Goal: Information Seeking & Learning: Learn about a topic

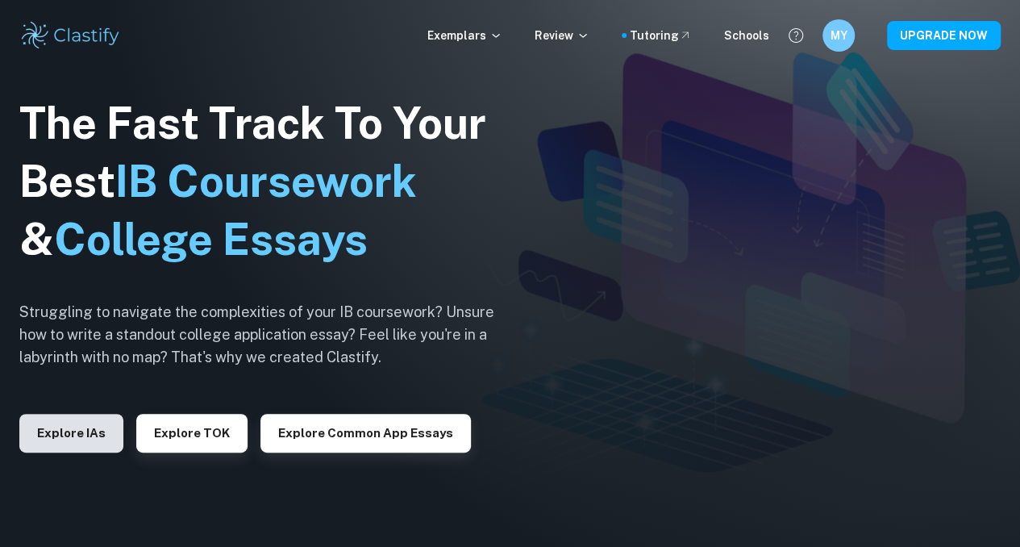
click at [64, 423] on button "Explore IAs" at bounding box center [71, 433] width 104 height 39
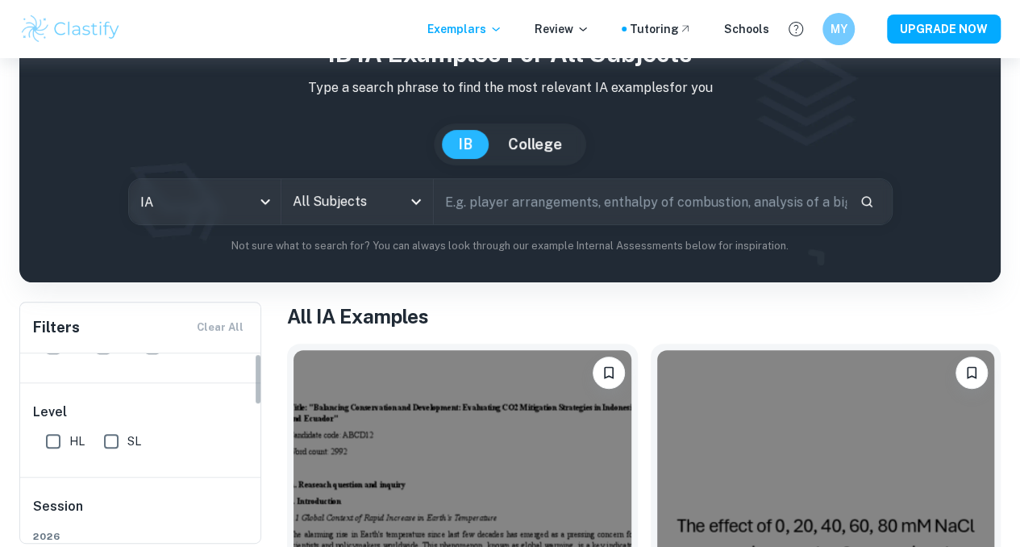
scroll to position [161, 0]
click at [344, 192] on input "All Subjects" at bounding box center [345, 201] width 113 height 31
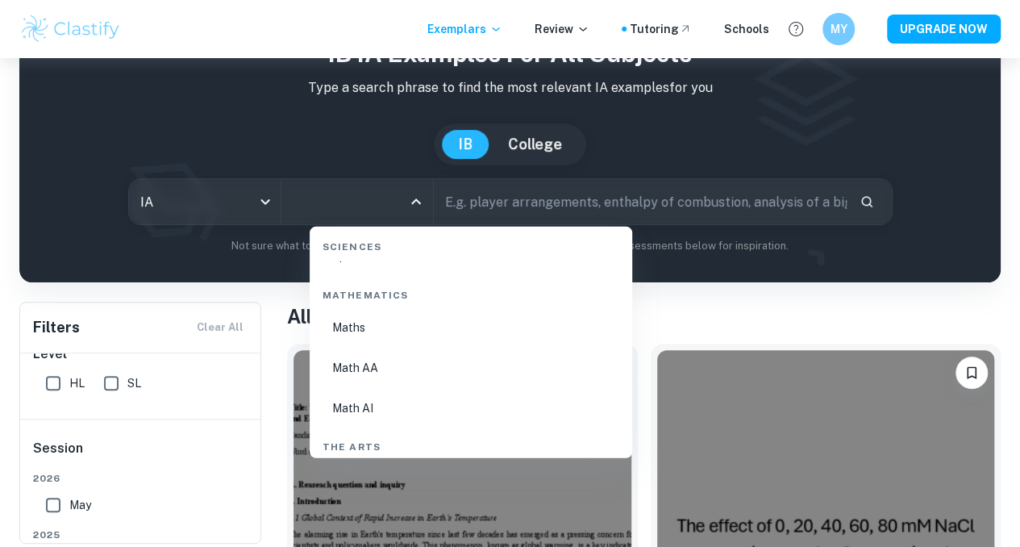
scroll to position [2823, 0]
click at [382, 288] on li "Math AA" at bounding box center [471, 287] width 310 height 37
type input "Math AA"
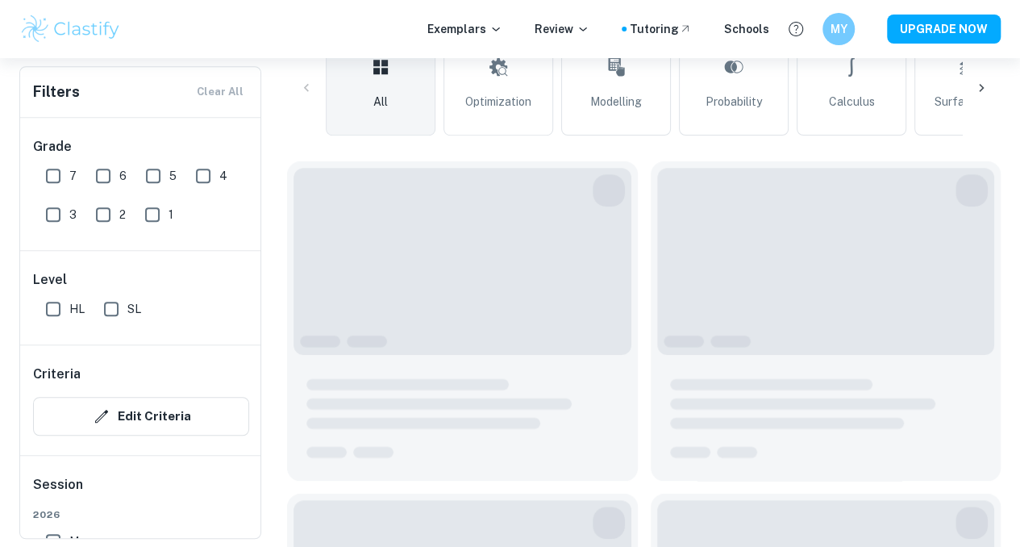
scroll to position [484, 0]
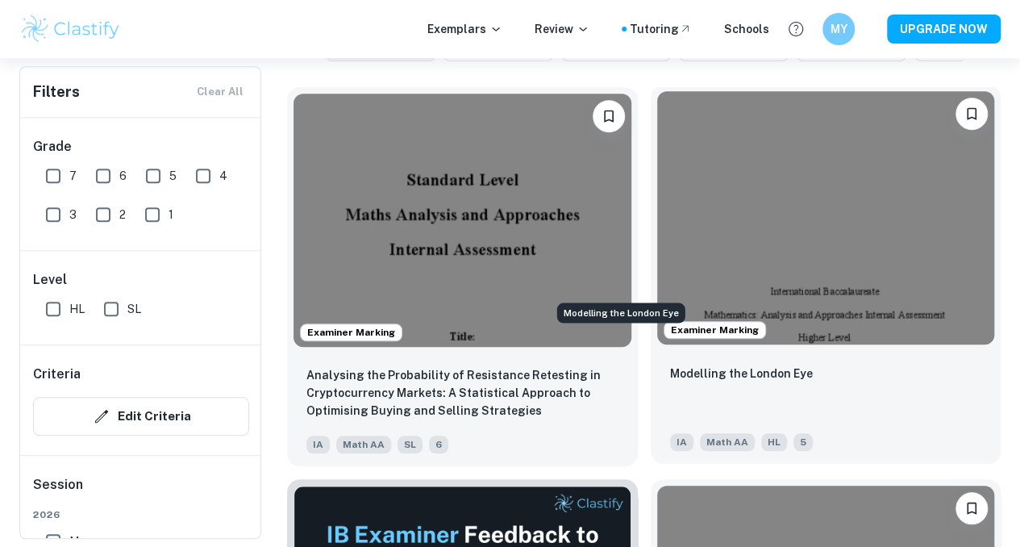
click at [670, 365] on p "Modelling the London Eye" at bounding box center [741, 374] width 143 height 18
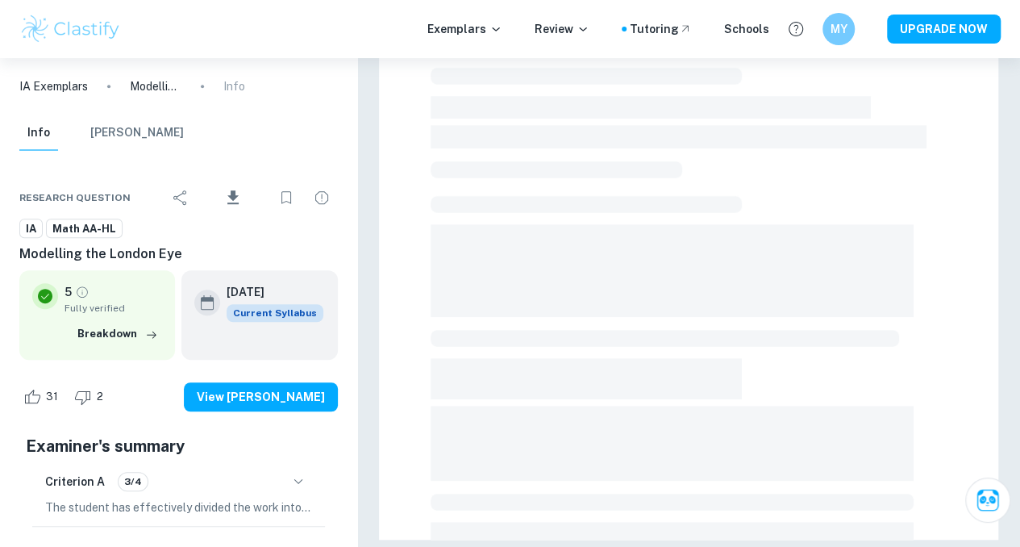
scroll to position [161, 0]
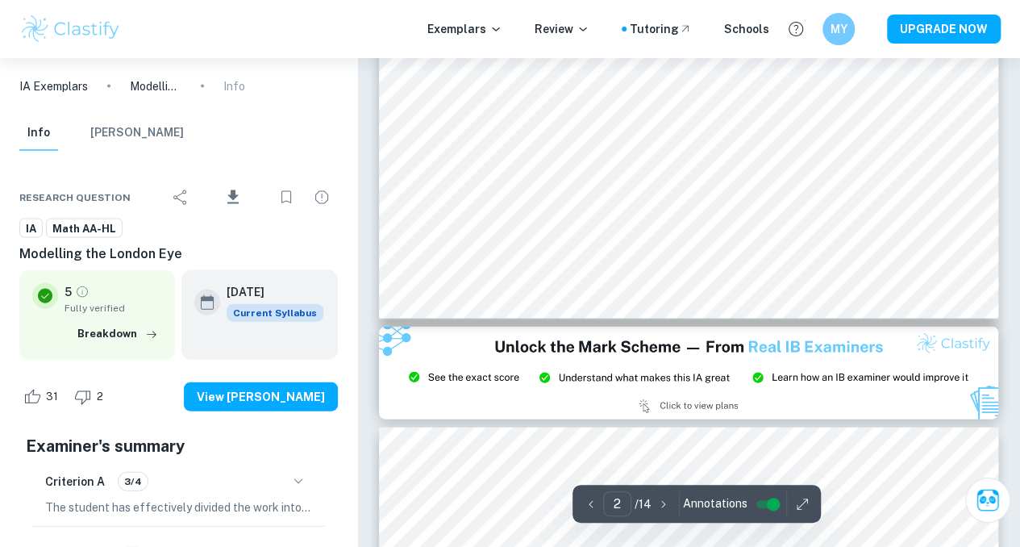
type input "3"
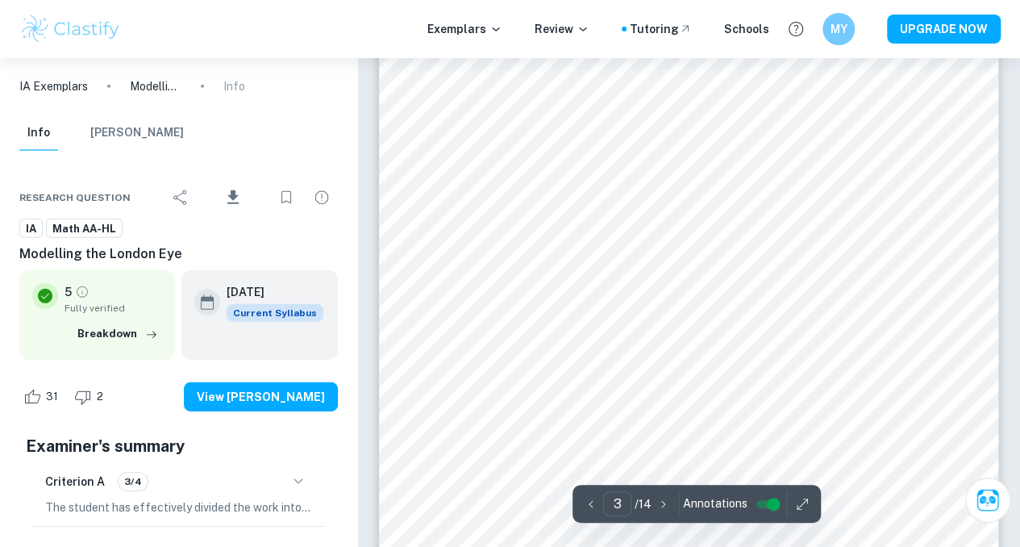
scroll to position [2258, 0]
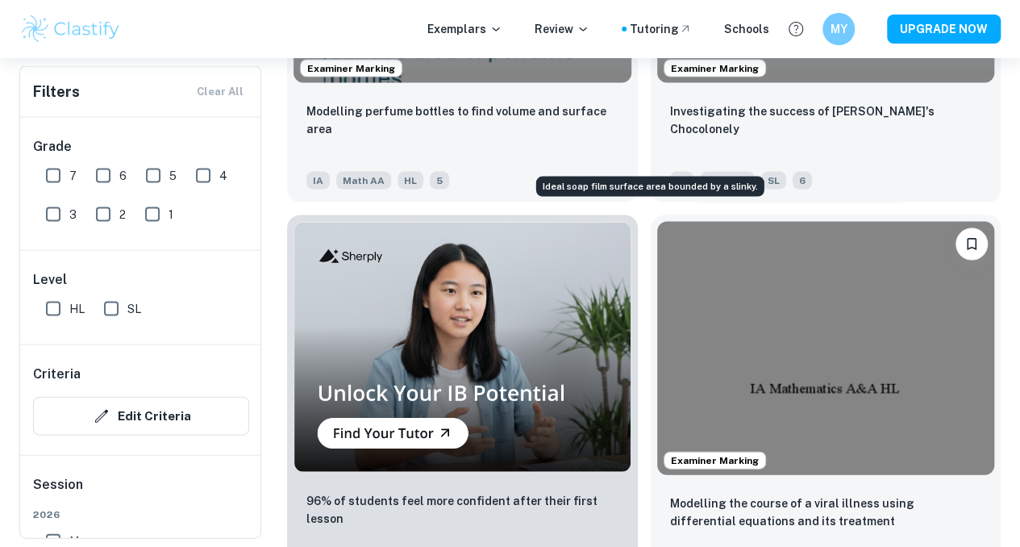
scroll to position [1532, 0]
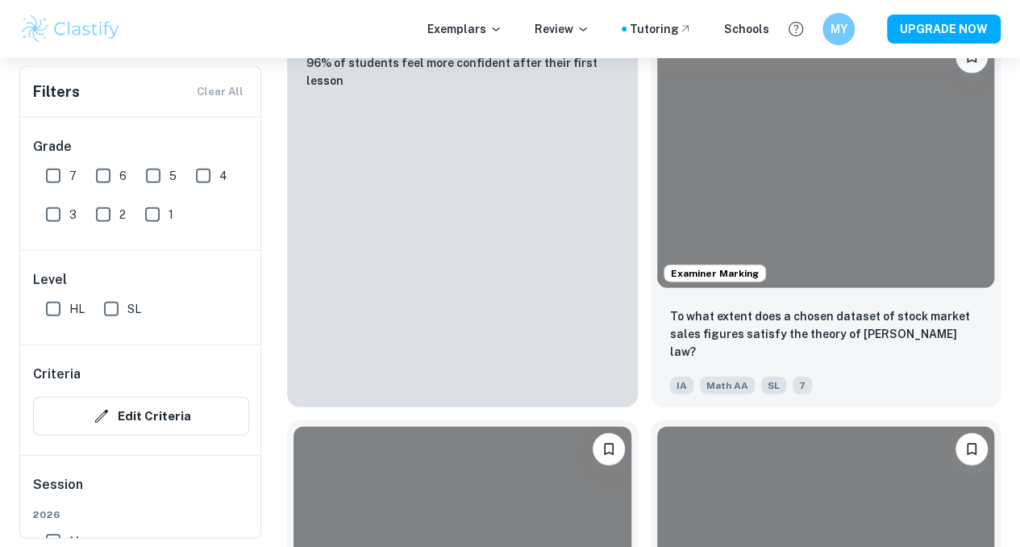
scroll to position [4839, 0]
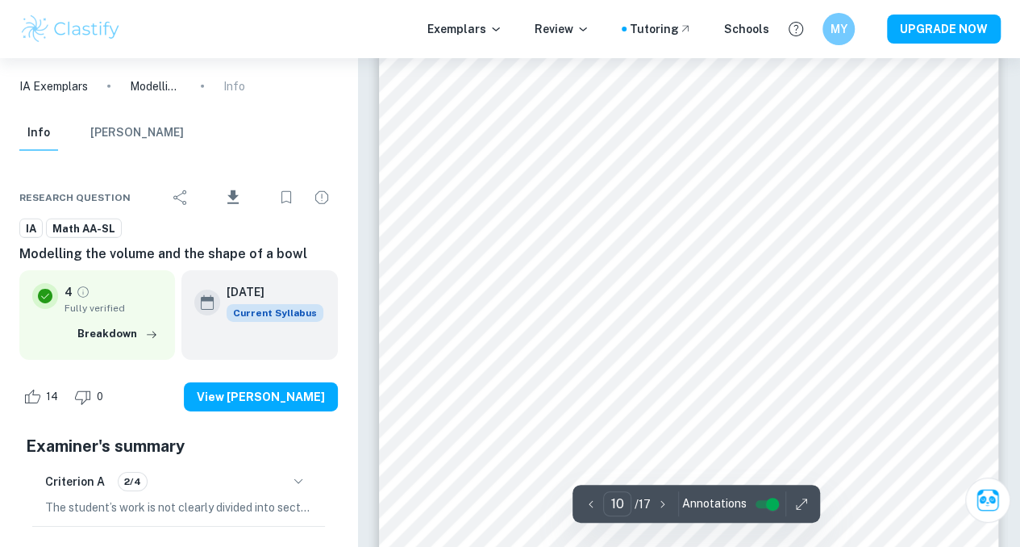
scroll to position [8388, 0]
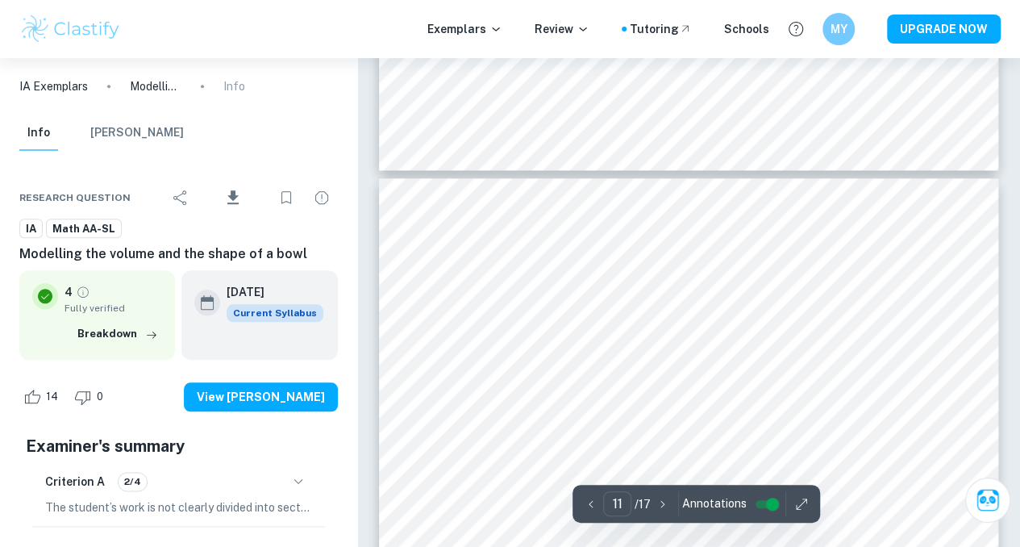
type input "12"
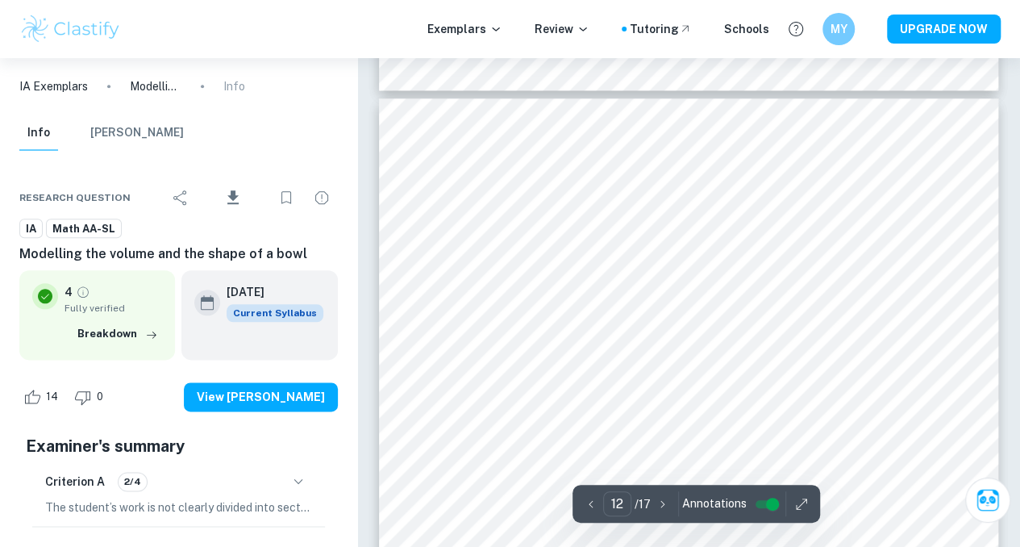
scroll to position [9920, 0]
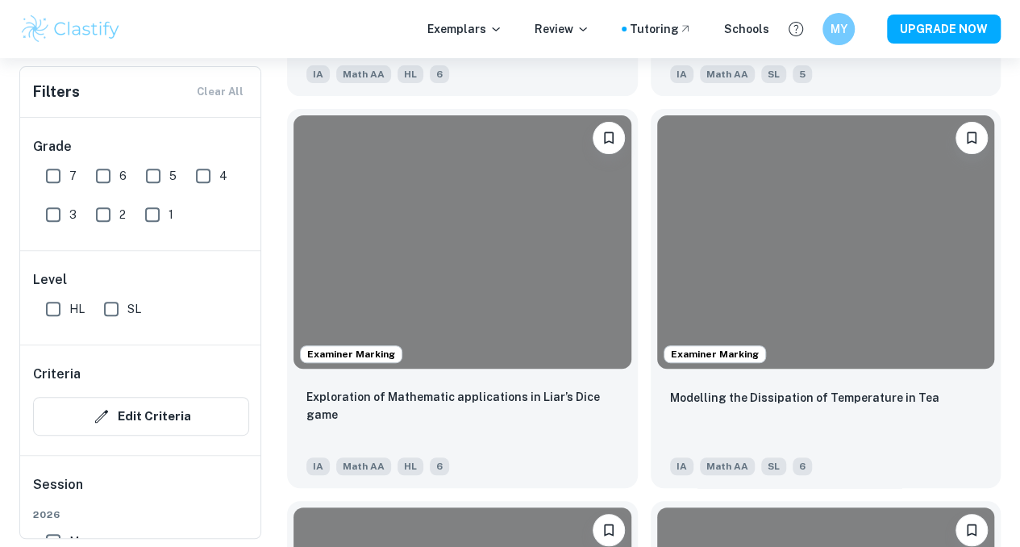
scroll to position [6452, 0]
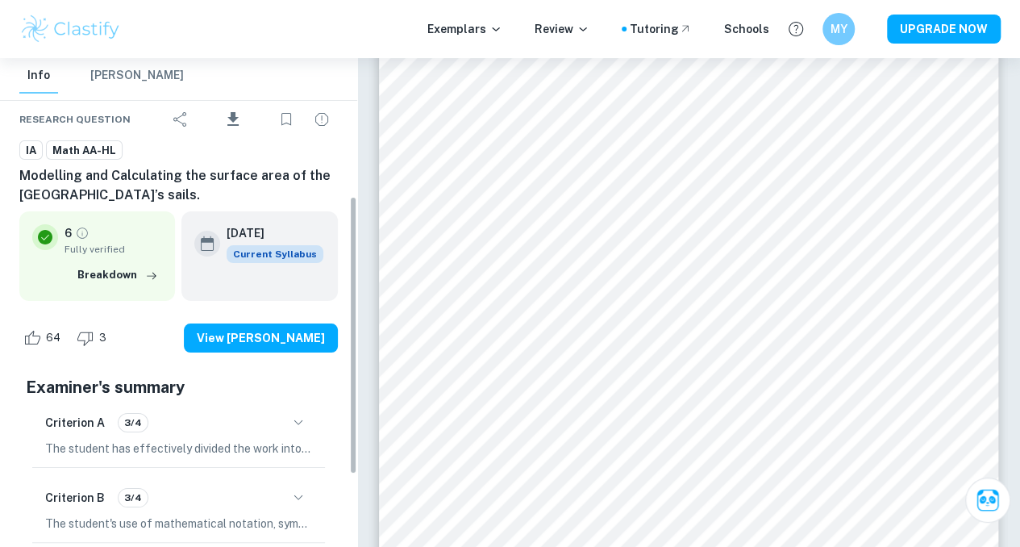
scroll to position [242, 0]
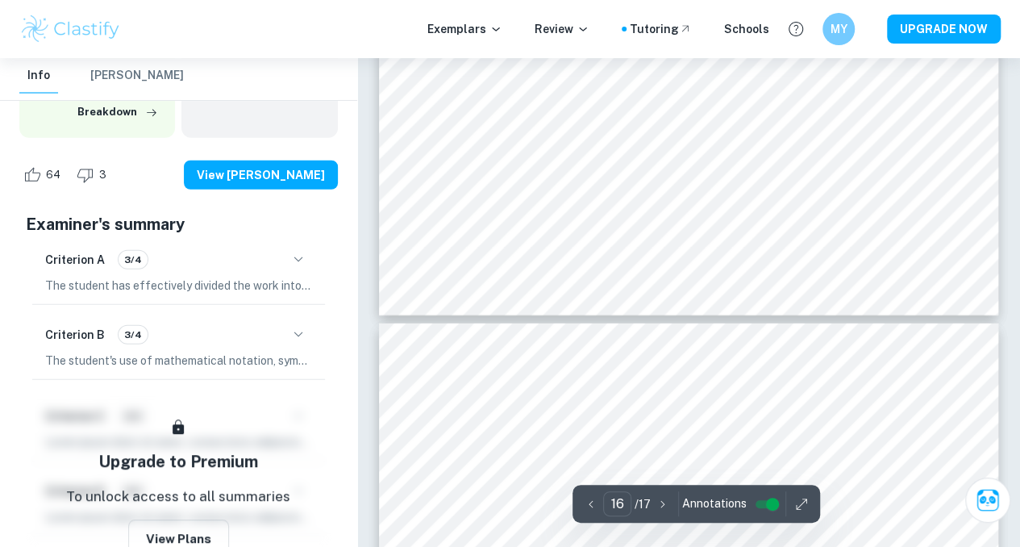
type input "17"
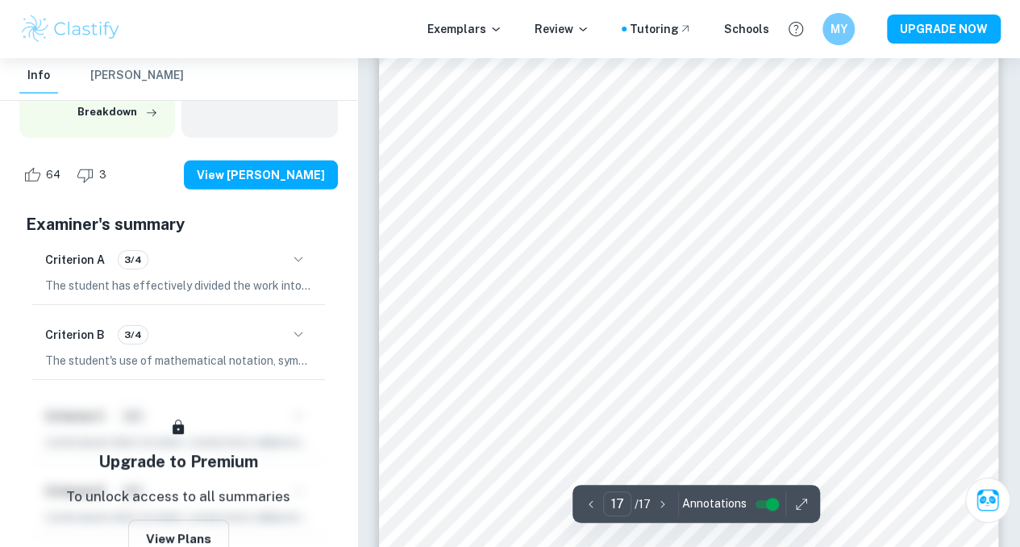
scroll to position [14517, 0]
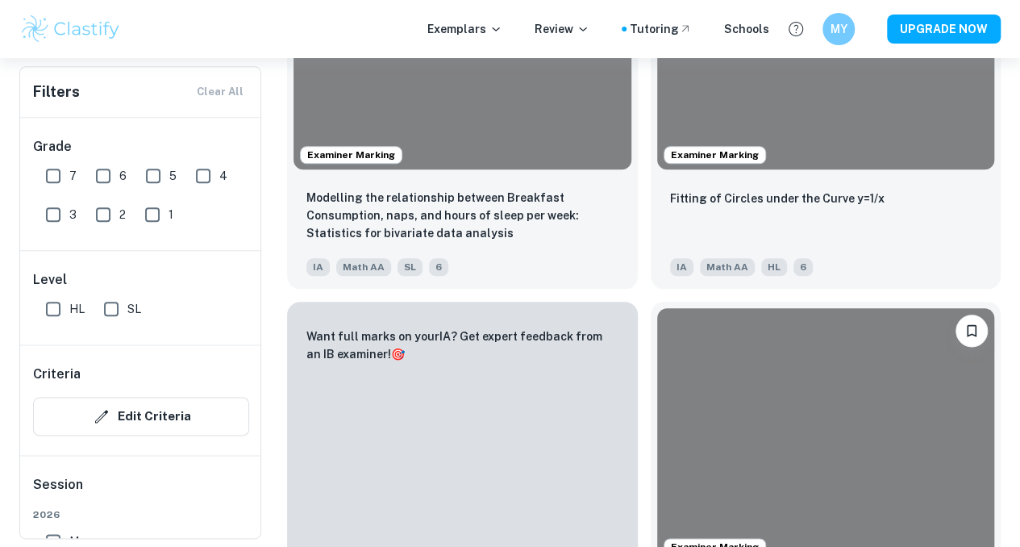
scroll to position [6855, 0]
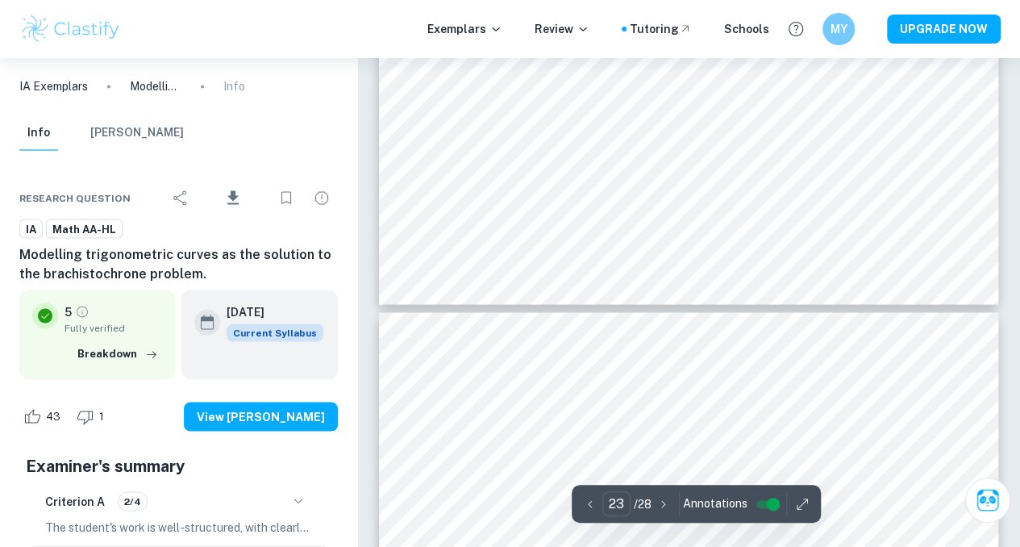
scroll to position [19840, 0]
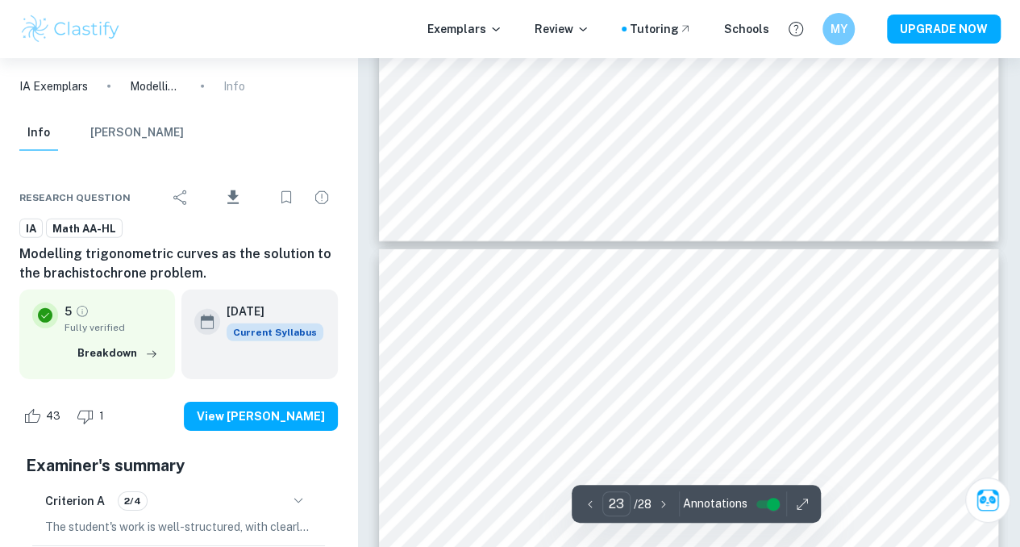
type input "24"
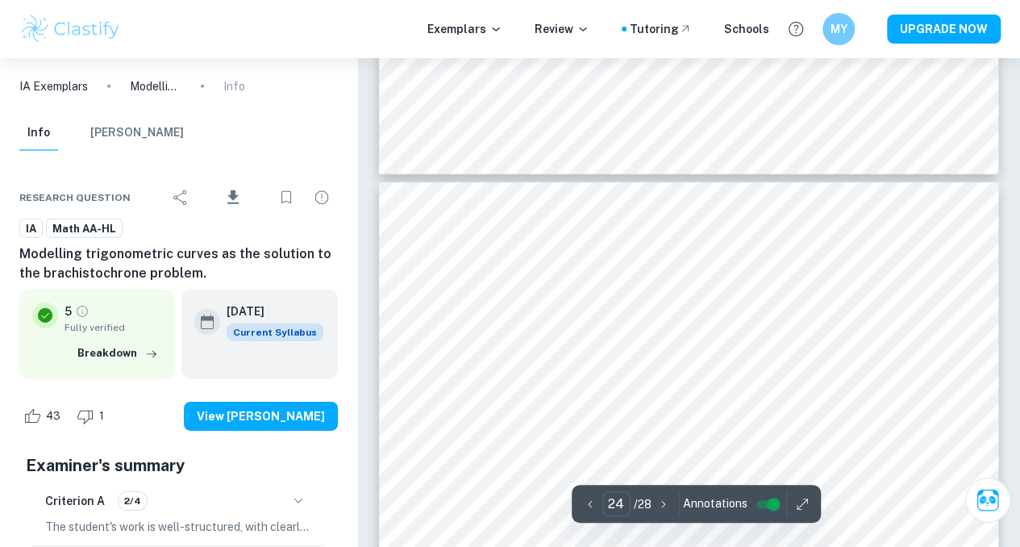
scroll to position [20969, 0]
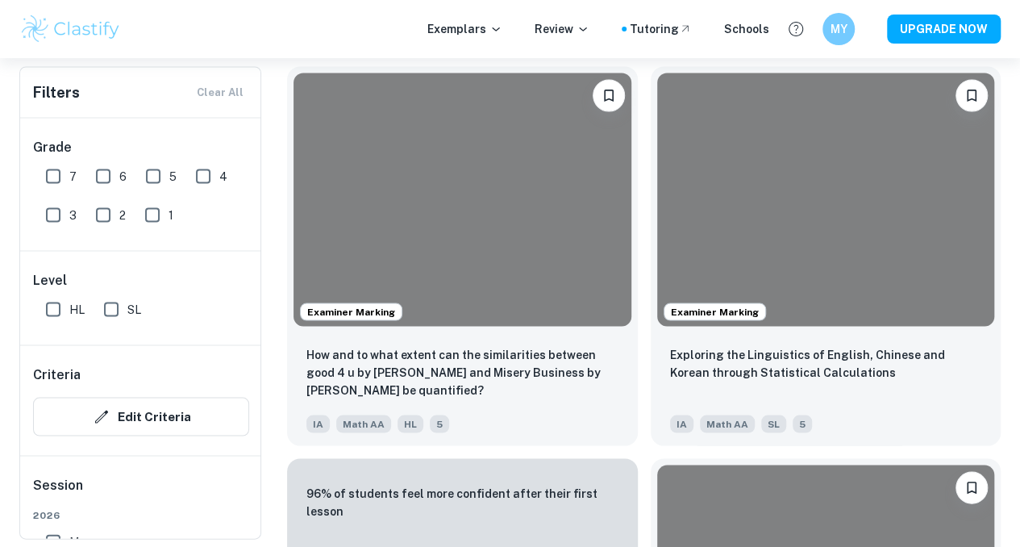
scroll to position [7742, 0]
